Goal: Navigation & Orientation: Understand site structure

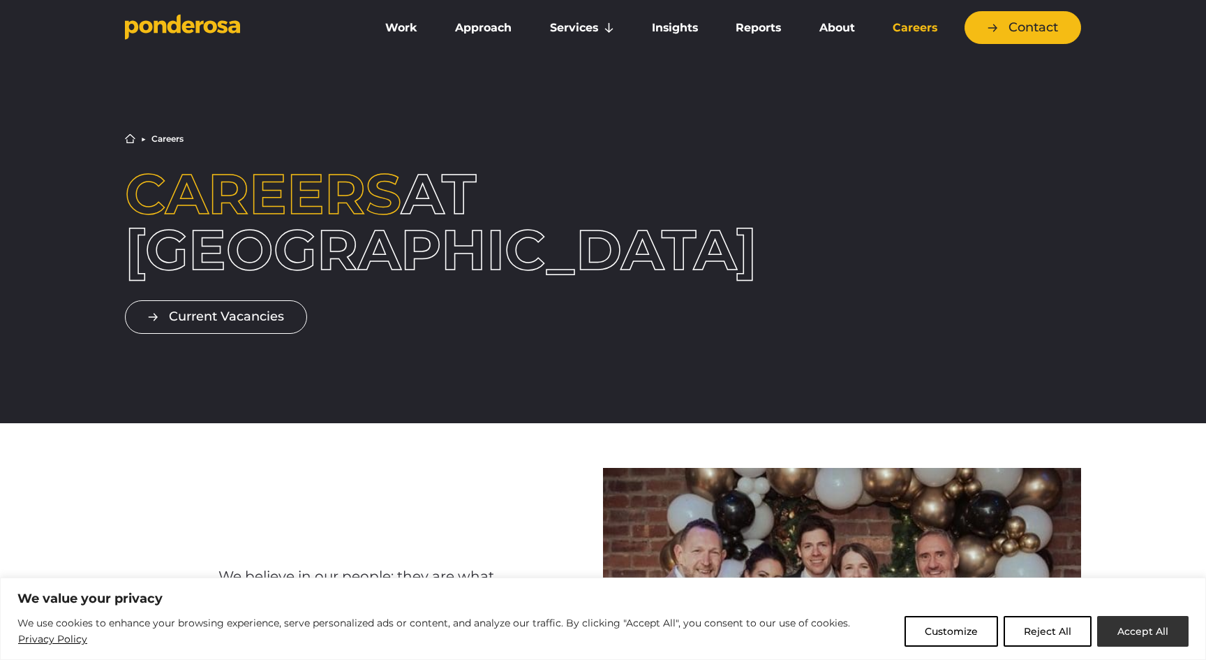
click at [1135, 633] on button "Accept All" at bounding box center [1142, 631] width 91 height 31
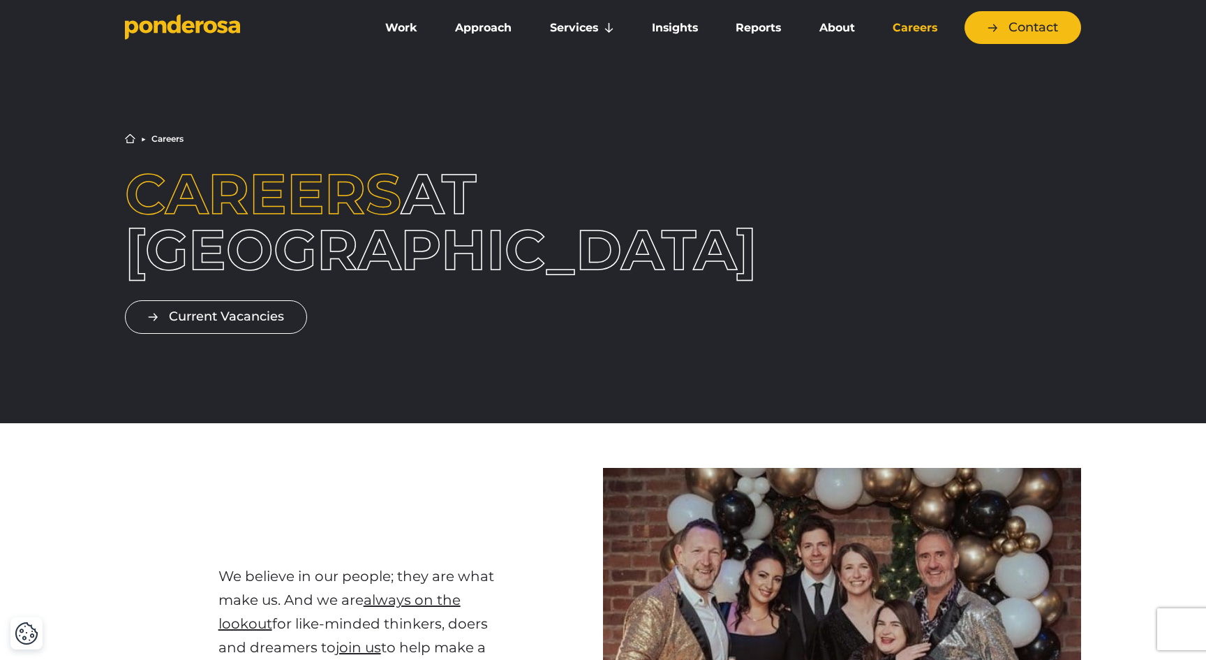
click at [910, 30] on link "Careers" at bounding box center [915, 27] width 77 height 29
click at [832, 37] on link "About" at bounding box center [837, 27] width 68 height 29
